Goal: Find specific page/section: Find specific page/section

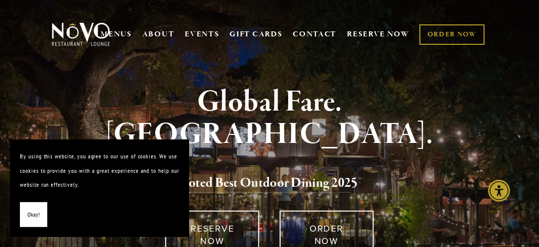
scroll to position [50, 0]
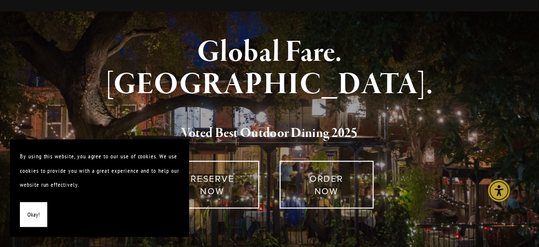
click at [34, 210] on span "Okay!" at bounding box center [33, 214] width 12 height 14
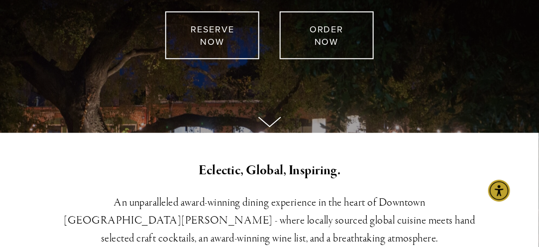
scroll to position [0, 0]
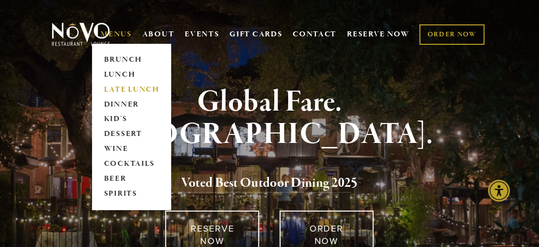
click at [133, 87] on link "LATE LUNCH" at bounding box center [132, 89] width 62 height 15
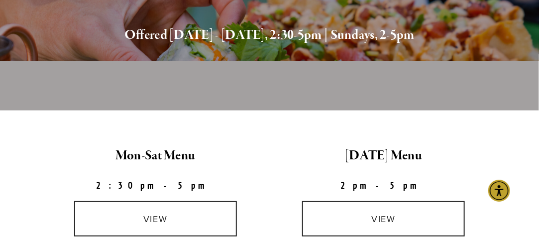
scroll to position [249, 0]
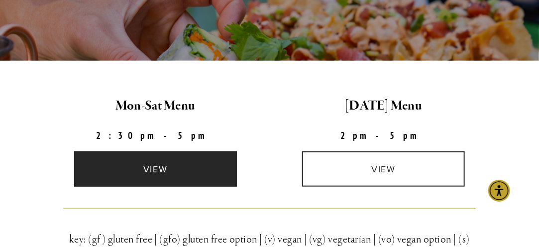
click at [164, 167] on link "view" at bounding box center [155, 168] width 163 height 35
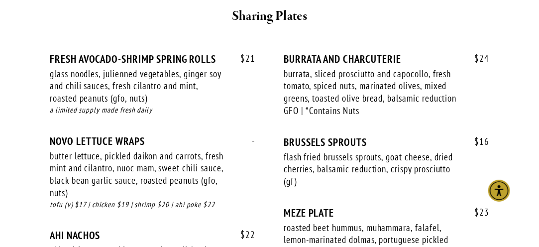
scroll to position [647, 0]
